Goal: Task Accomplishment & Management: Manage account settings

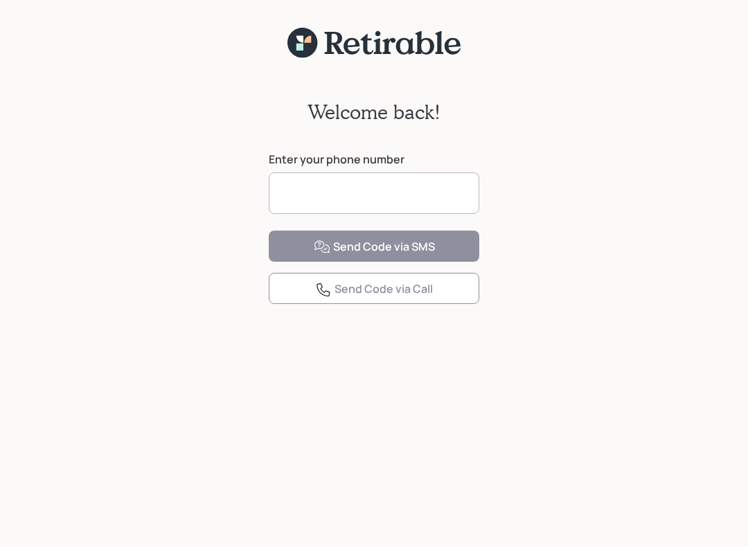
click at [314, 186] on input at bounding box center [374, 193] width 211 height 42
type input "**********"
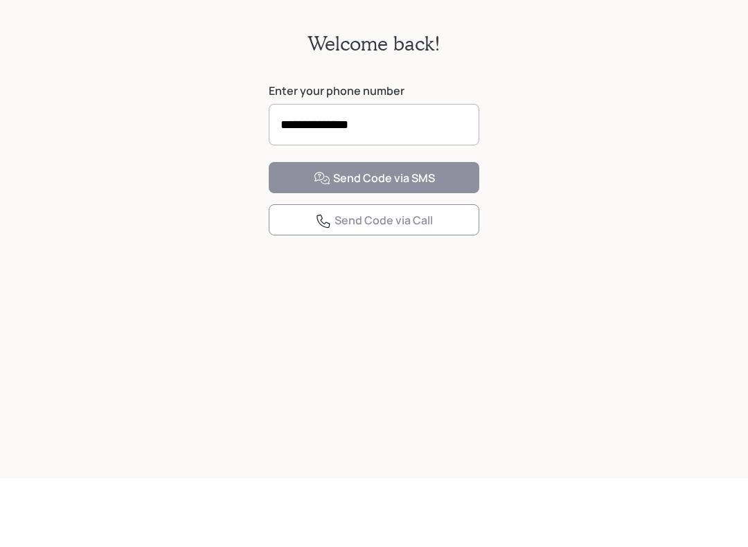
scroll to position [17, 0]
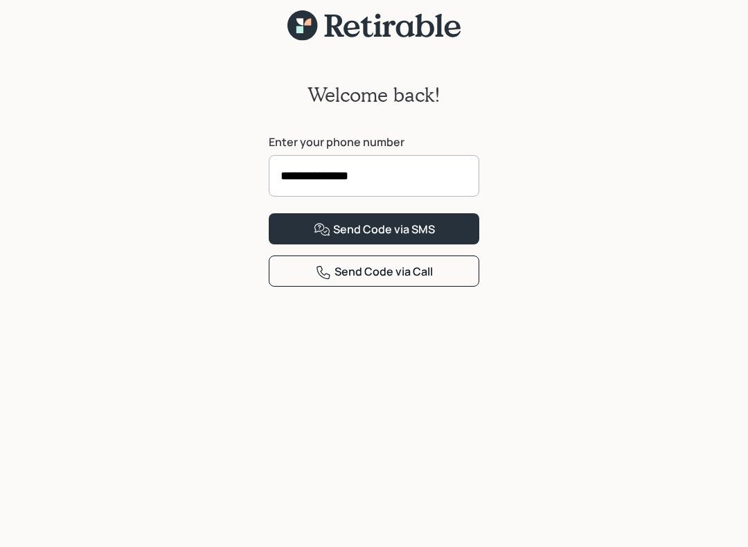
click at [448, 245] on button "Send Code via SMS" at bounding box center [374, 228] width 211 height 31
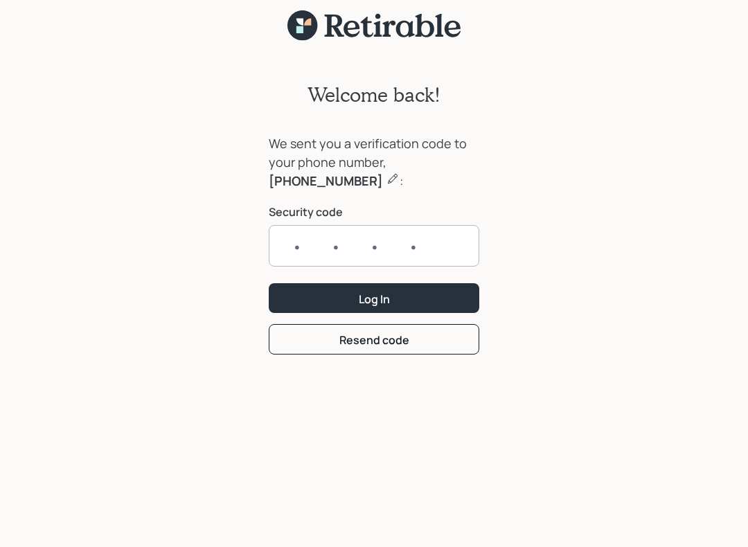
click at [301, 245] on input "text" at bounding box center [374, 246] width 211 height 42
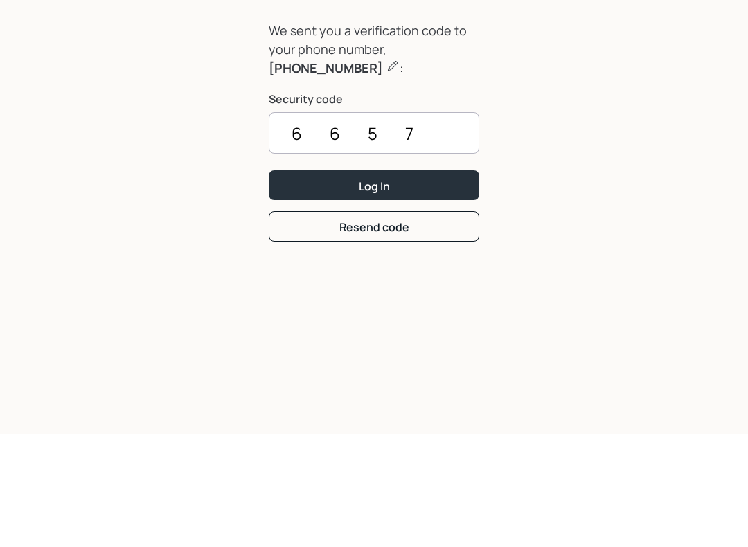
type input "6657"
click at [435, 283] on button "Log In" at bounding box center [374, 298] width 211 height 30
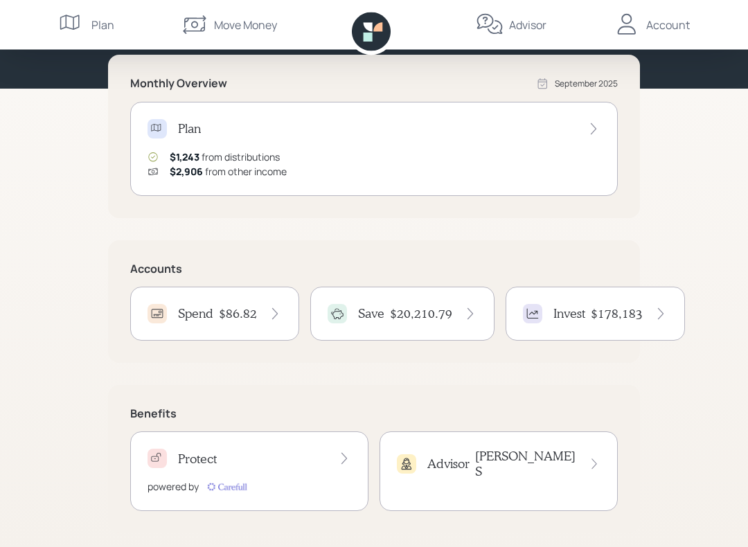
scroll to position [150, 0]
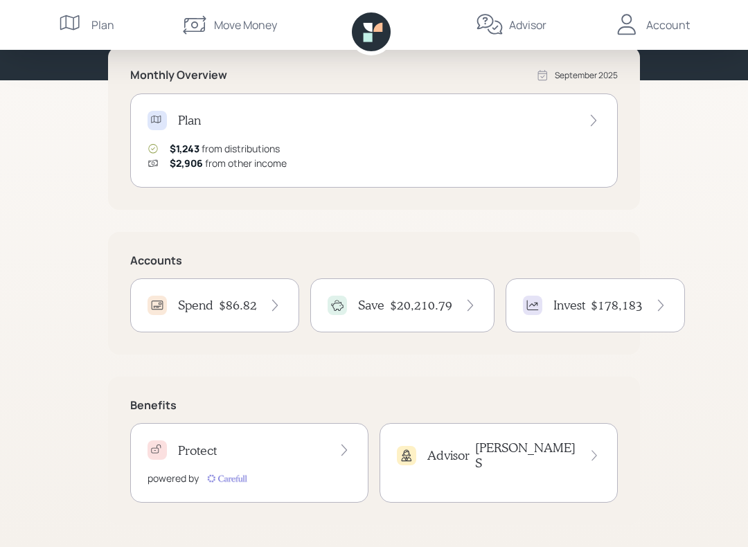
click at [666, 30] on div "Account" at bounding box center [668, 25] width 44 height 17
